Goal: Transaction & Acquisition: Purchase product/service

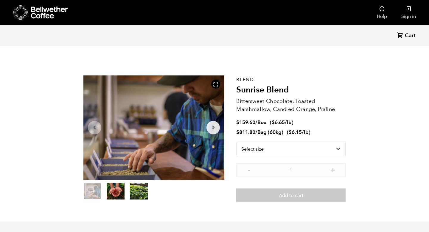
scroll to position [259, 255]
click at [411, 12] on link "Sign in" at bounding box center [408, 12] width 29 height 25
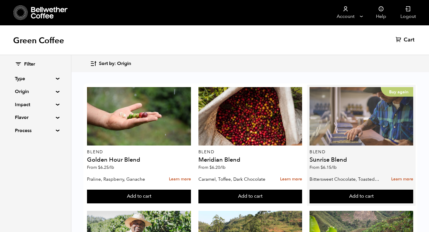
click at [349, 133] on div "Buy again" at bounding box center [361, 116] width 104 height 58
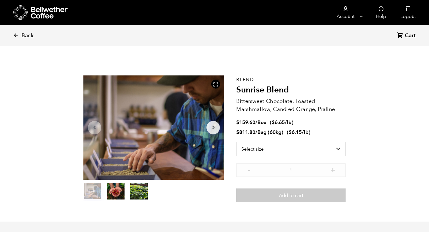
scroll to position [259, 255]
click at [260, 152] on select "Select size Bag (60kg) (132 lbs) Box (24 lbs)" at bounding box center [290, 149] width 109 height 14
select select "bag-3"
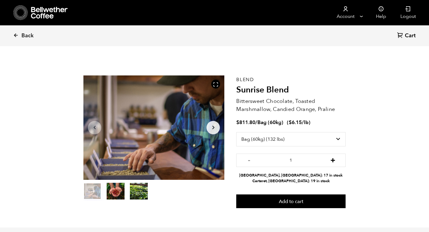
click at [334, 159] on button "+" at bounding box center [332, 159] width 7 height 6
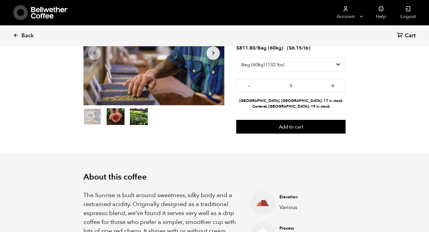
scroll to position [40, 0]
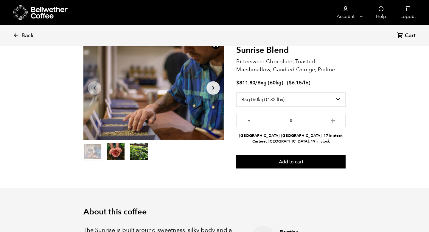
click at [248, 120] on button "-" at bounding box center [248, 120] width 7 height 6
type input "2"
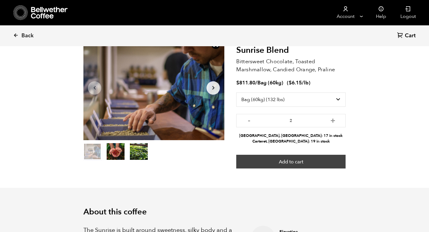
click at [314, 161] on button "Add to cart" at bounding box center [290, 162] width 109 height 14
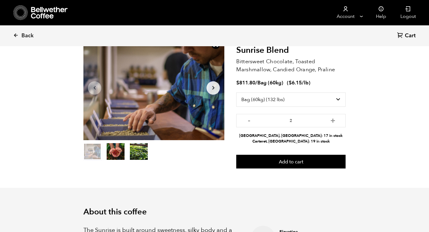
click at [410, 37] on span "Cart" at bounding box center [410, 35] width 11 height 7
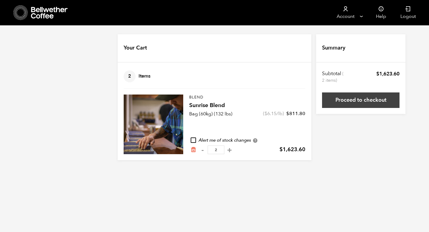
click at [372, 102] on link "Proceed to checkout" at bounding box center [360, 99] width 77 height 15
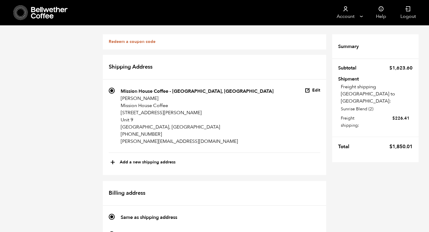
click at [41, 17] on icon at bounding box center [49, 13] width 37 height 12
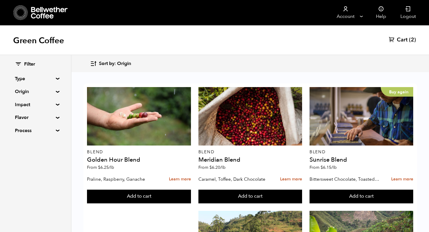
scroll to position [119, 0]
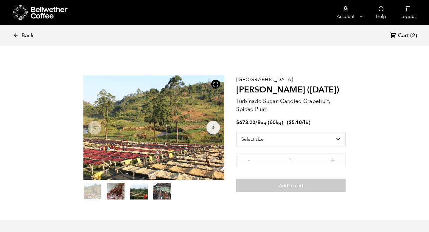
scroll to position [259, 255]
